Goal: Transaction & Acquisition: Purchase product/service

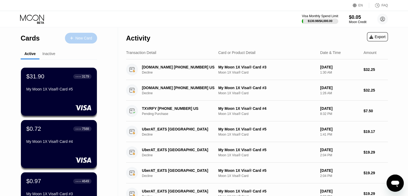
click at [83, 37] on div "New Card" at bounding box center [83, 38] width 17 height 5
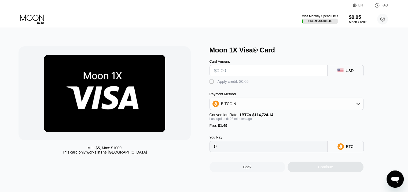
click at [247, 74] on input "text" at bounding box center [268, 70] width 109 height 11
type input "$1"
type input "0.00002172"
type input "$18"
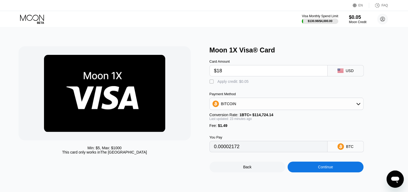
type input "0.00016997"
type input "$18"
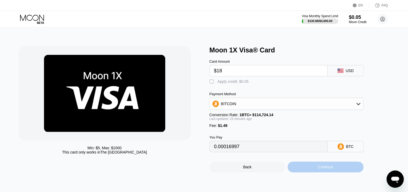
click at [314, 167] on div "Continue" at bounding box center [326, 166] width 76 height 11
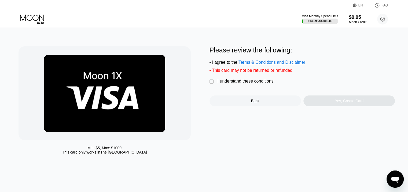
click at [215, 84] on div "" at bounding box center [212, 81] width 5 height 5
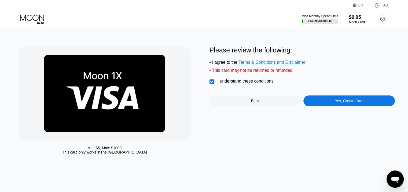
click at [344, 103] on div "Yes, Create Card" at bounding box center [349, 101] width 29 height 4
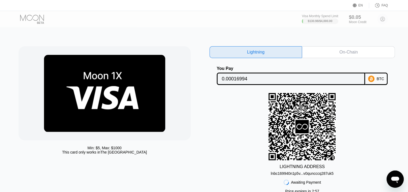
click at [353, 54] on div "On-Chain" at bounding box center [349, 51] width 18 height 5
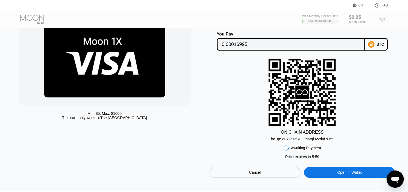
scroll to position [37, 0]
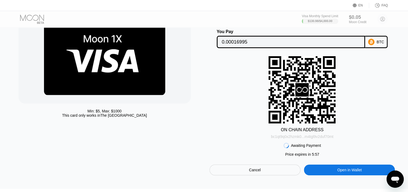
click at [323, 138] on div "bc1qt9q0x2hzmk0...m4tgl9v2duf70mt" at bounding box center [302, 136] width 63 height 4
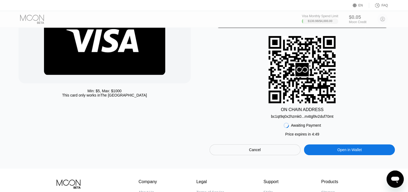
scroll to position [57, 0]
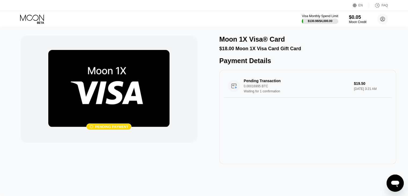
click at [36, 17] on icon at bounding box center [32, 18] width 25 height 9
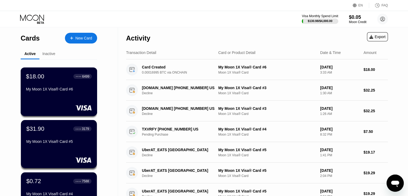
click at [72, 93] on div "My Moon 1X Visa® Card #6" at bounding box center [59, 90] width 66 height 6
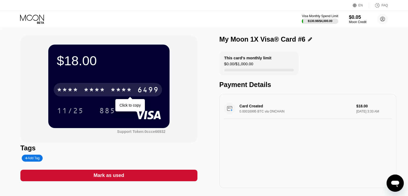
click at [102, 87] on div "* * * * * * * * * * * * 6499" at bounding box center [108, 89] width 108 height 13
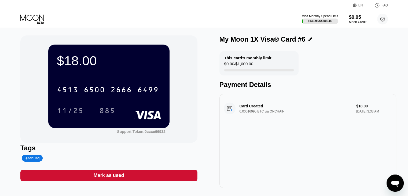
click at [38, 21] on icon at bounding box center [32, 18] width 25 height 9
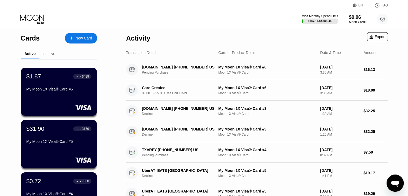
click at [82, 37] on div "New Card" at bounding box center [83, 38] width 17 height 5
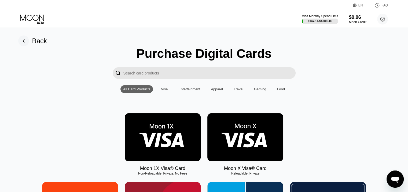
click at [175, 127] on img at bounding box center [163, 137] width 76 height 48
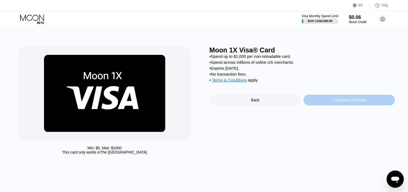
click at [339, 105] on div "Purchase Card Now" at bounding box center [350, 100] width 92 height 11
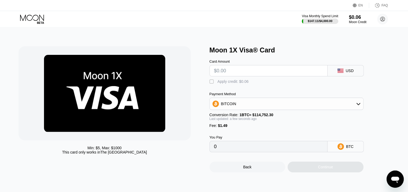
click at [237, 74] on input "text" at bounding box center [268, 70] width 109 height 11
type input "$31"
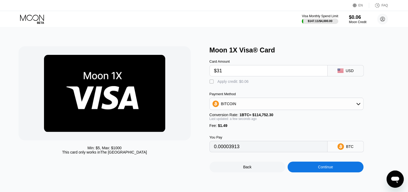
type input "0.00028314"
type input "$31"
type input "0.00028321"
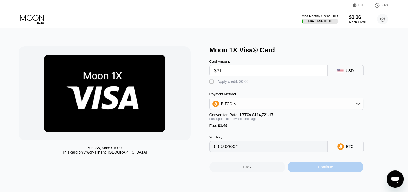
click at [330, 169] on div "Continue" at bounding box center [325, 167] width 15 height 4
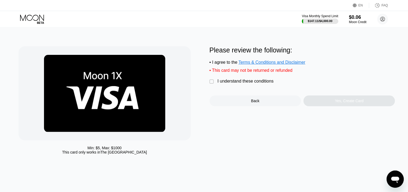
click at [248, 83] on div "I understand these conditions" at bounding box center [246, 81] width 56 height 5
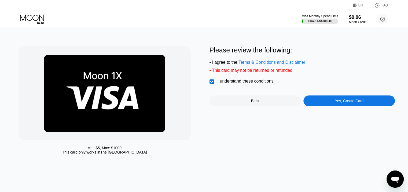
click at [363, 103] on div "Yes, Create Card" at bounding box center [349, 101] width 29 height 4
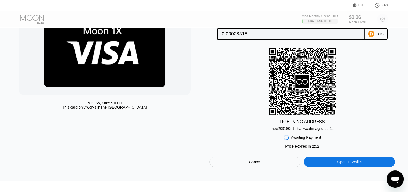
scroll to position [47, 0]
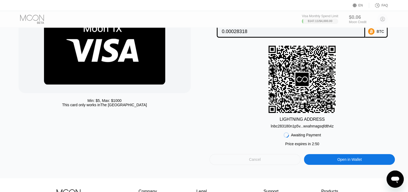
click at [271, 162] on div "Cancel" at bounding box center [255, 159] width 91 height 11
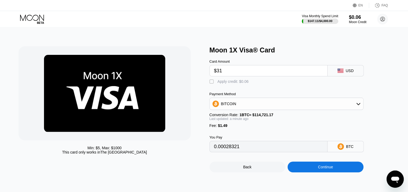
click at [35, 19] on icon at bounding box center [32, 18] width 25 height 9
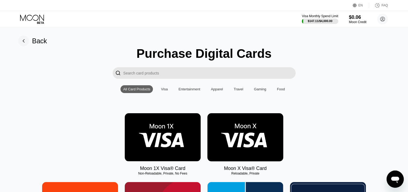
click at [154, 139] on img at bounding box center [163, 137] width 76 height 48
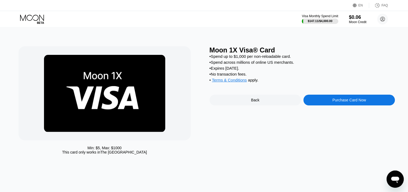
click at [337, 102] on div "Purchase Card Now" at bounding box center [350, 100] width 34 height 4
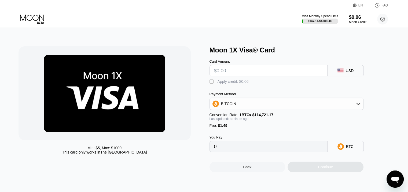
click at [224, 71] on input "text" at bounding box center [268, 70] width 109 height 11
type input "$31"
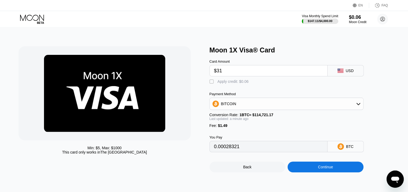
type input "0.00028321"
type input "$31"
click at [318, 169] on div "Continue" at bounding box center [325, 167] width 15 height 4
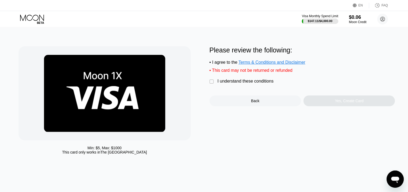
click at [224, 83] on div "I understand these conditions" at bounding box center [246, 81] width 56 height 5
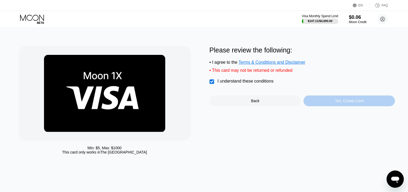
click at [326, 104] on div "Yes, Create Card" at bounding box center [350, 100] width 92 height 11
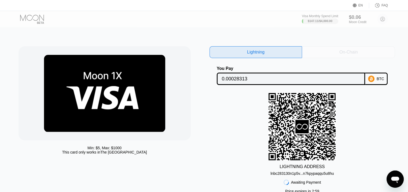
click at [339, 49] on div "On-Chain" at bounding box center [348, 52] width 93 height 12
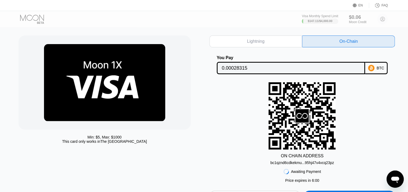
scroll to position [31, 0]
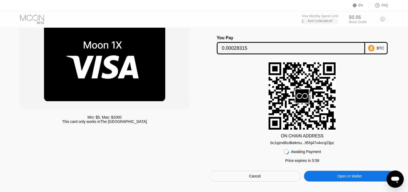
click at [320, 145] on div "bc1qznd6cdkekmu...95hj47v4vcq23pz" at bounding box center [303, 142] width 64 height 4
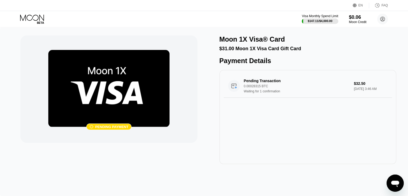
click at [38, 20] on icon at bounding box center [32, 18] width 25 height 9
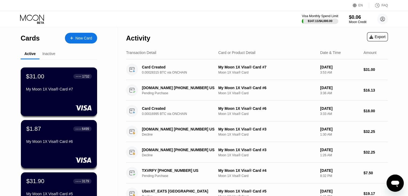
click at [74, 88] on div "My Moon 1X Visa® Card #7" at bounding box center [59, 89] width 66 height 4
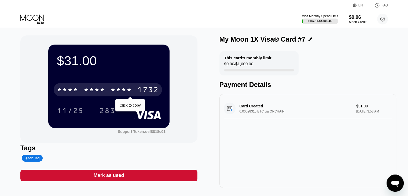
click at [119, 93] on div "* * * *" at bounding box center [121, 90] width 21 height 9
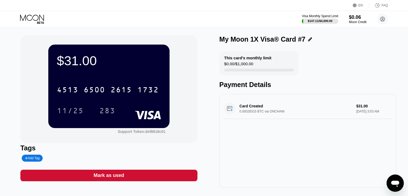
click at [35, 15] on icon at bounding box center [32, 17] width 24 height 6
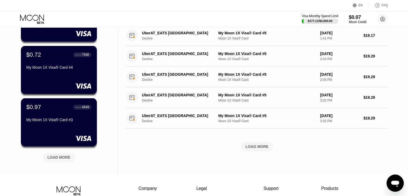
scroll to position [179, 0]
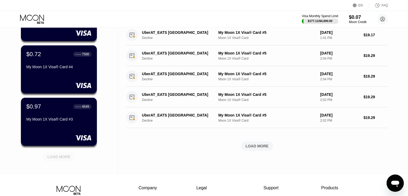
click at [62, 155] on div "LOAD MORE" at bounding box center [59, 156] width 23 height 5
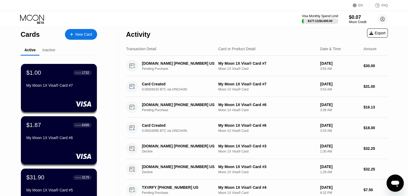
scroll to position [2, 0]
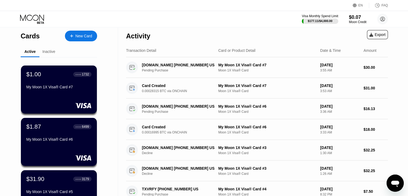
click at [55, 48] on div "Inactive" at bounding box center [48, 52] width 19 height 10
click at [52, 50] on div "Inactive" at bounding box center [48, 51] width 13 height 4
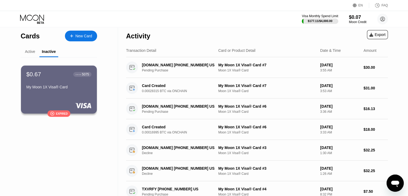
click at [34, 50] on div "Active" at bounding box center [30, 51] width 10 height 4
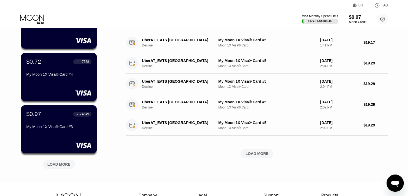
scroll to position [173, 0]
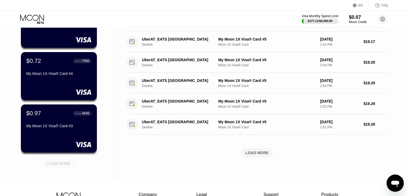
click at [59, 161] on div "LOAD MORE" at bounding box center [59, 163] width 23 height 5
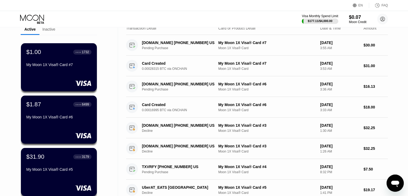
scroll to position [23, 0]
